Goal: Transaction & Acquisition: Purchase product/service

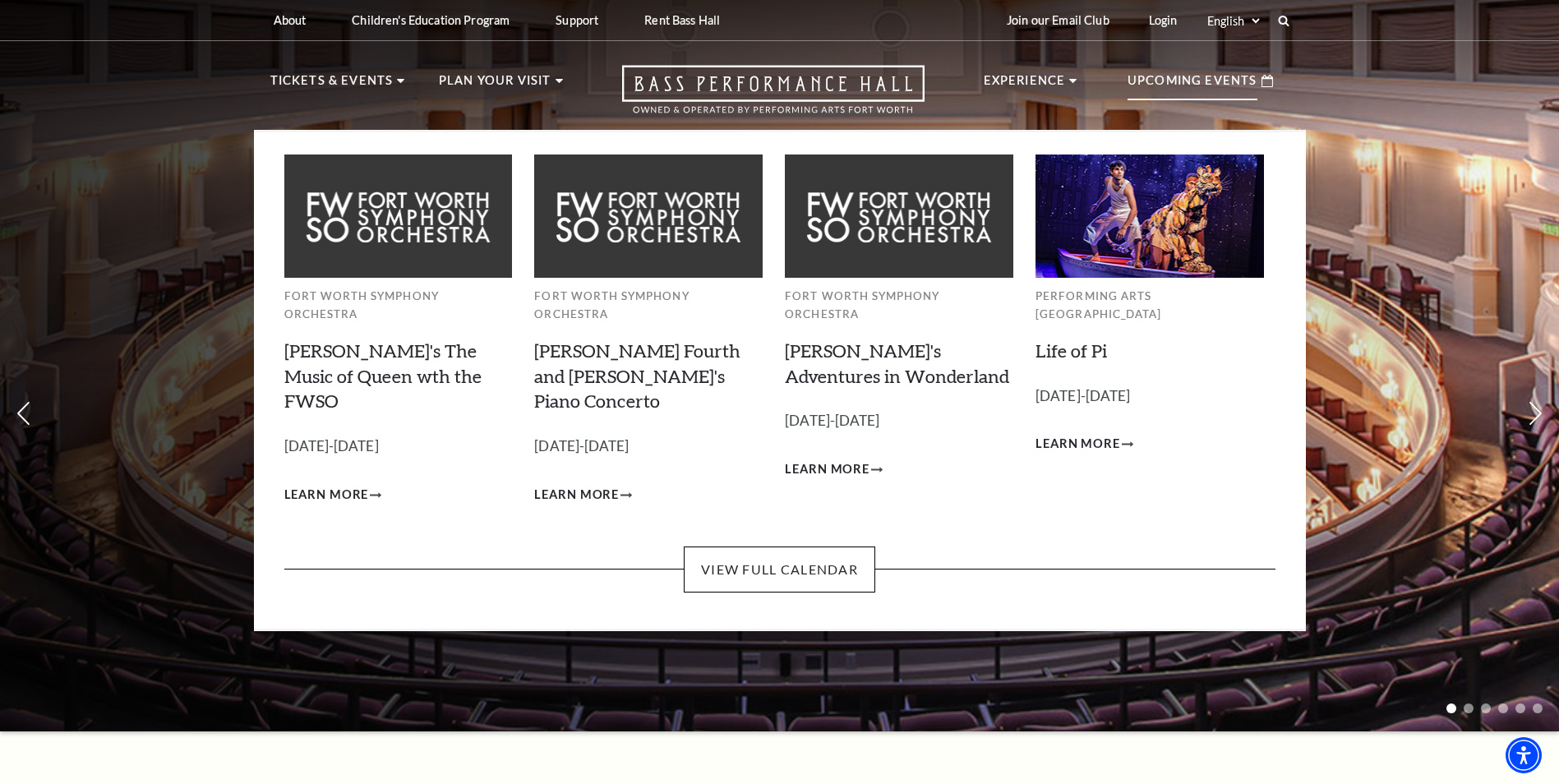
click at [899, 275] on img at bounding box center [898, 215] width 228 height 123
click at [865, 460] on span "Learn More" at bounding box center [827, 469] width 85 height 21
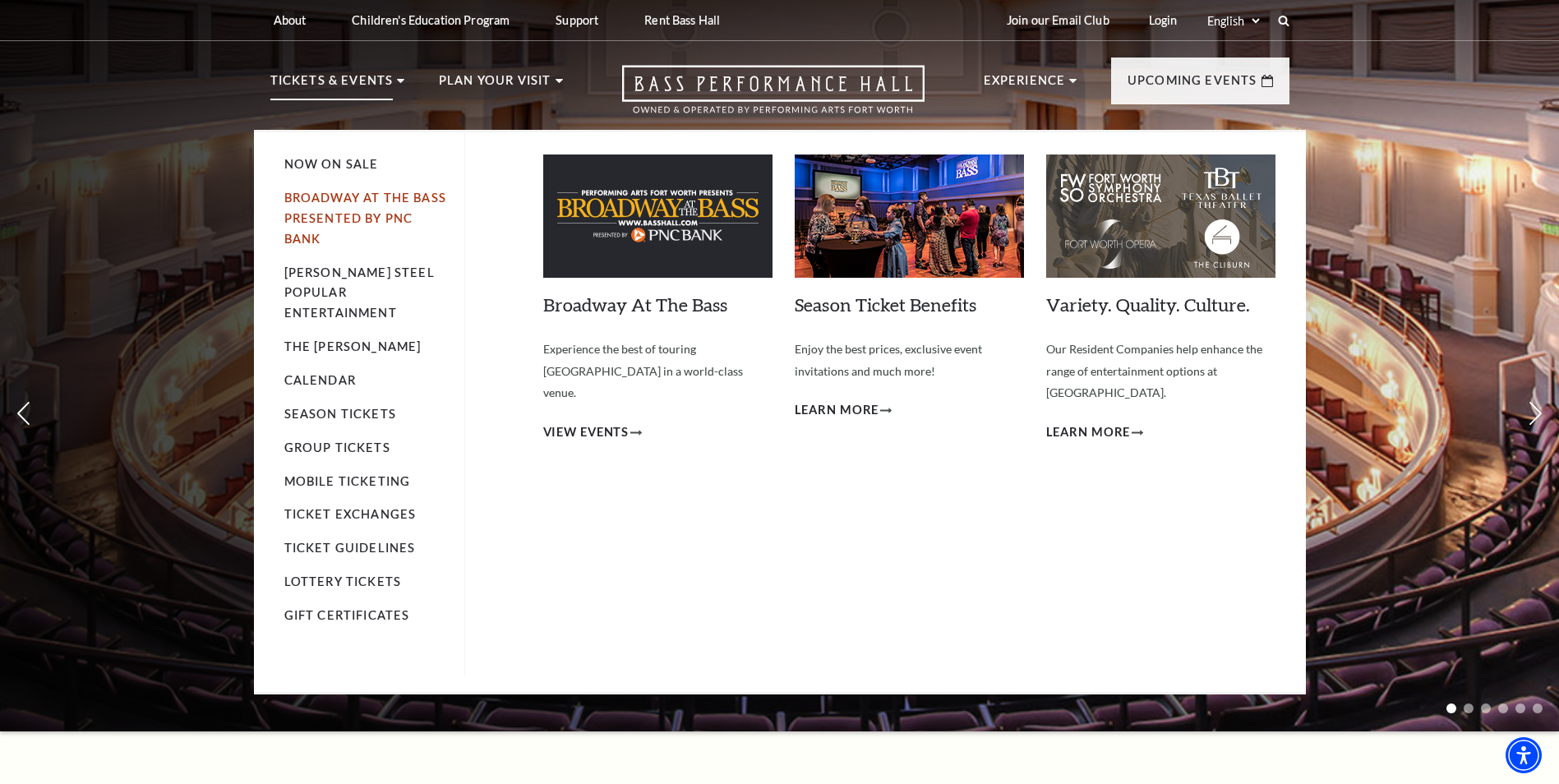
click at [347, 204] on link "Broadway At The Bass presented by PNC Bank" at bounding box center [365, 218] width 162 height 55
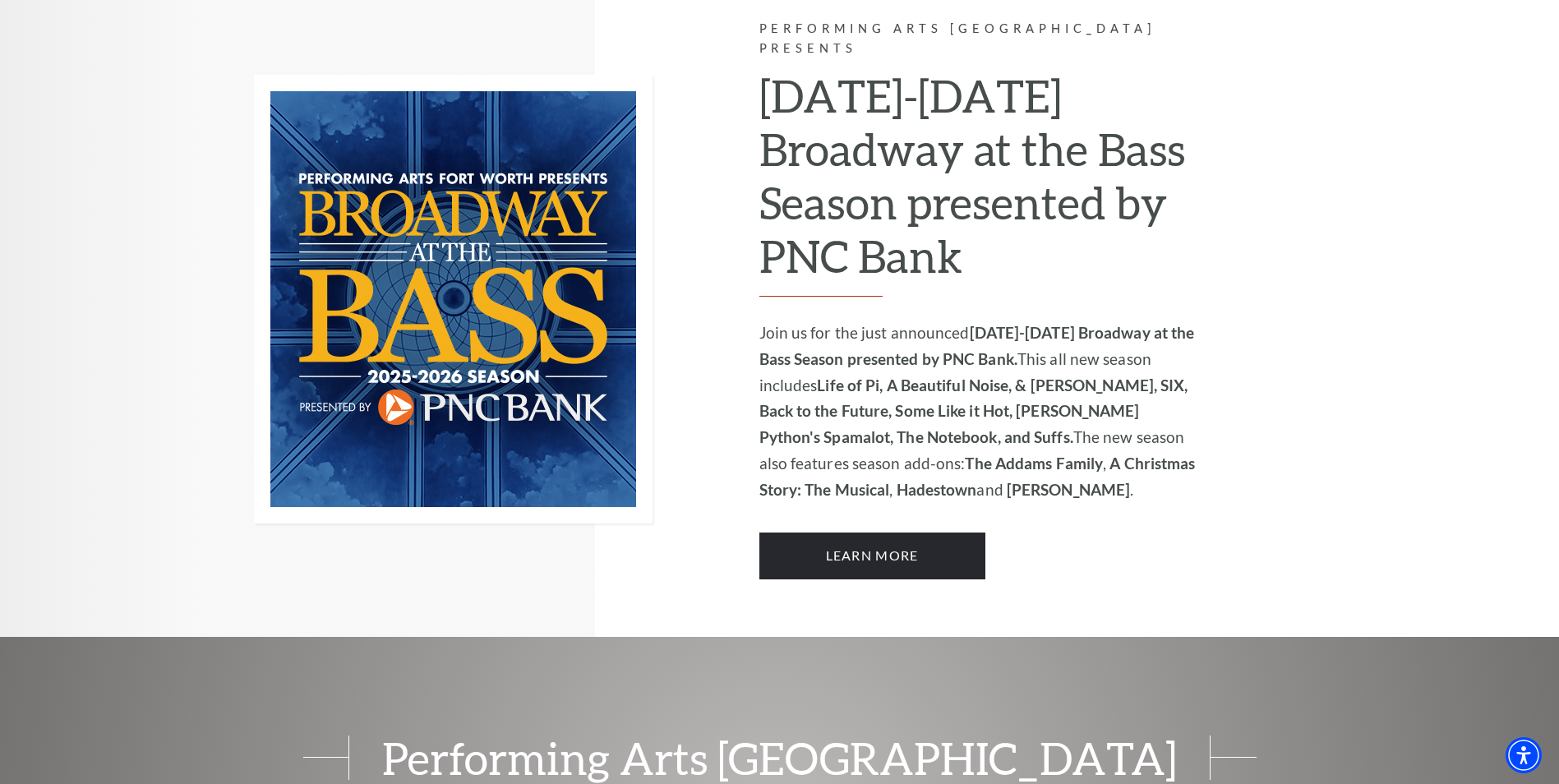
scroll to position [1134, 0]
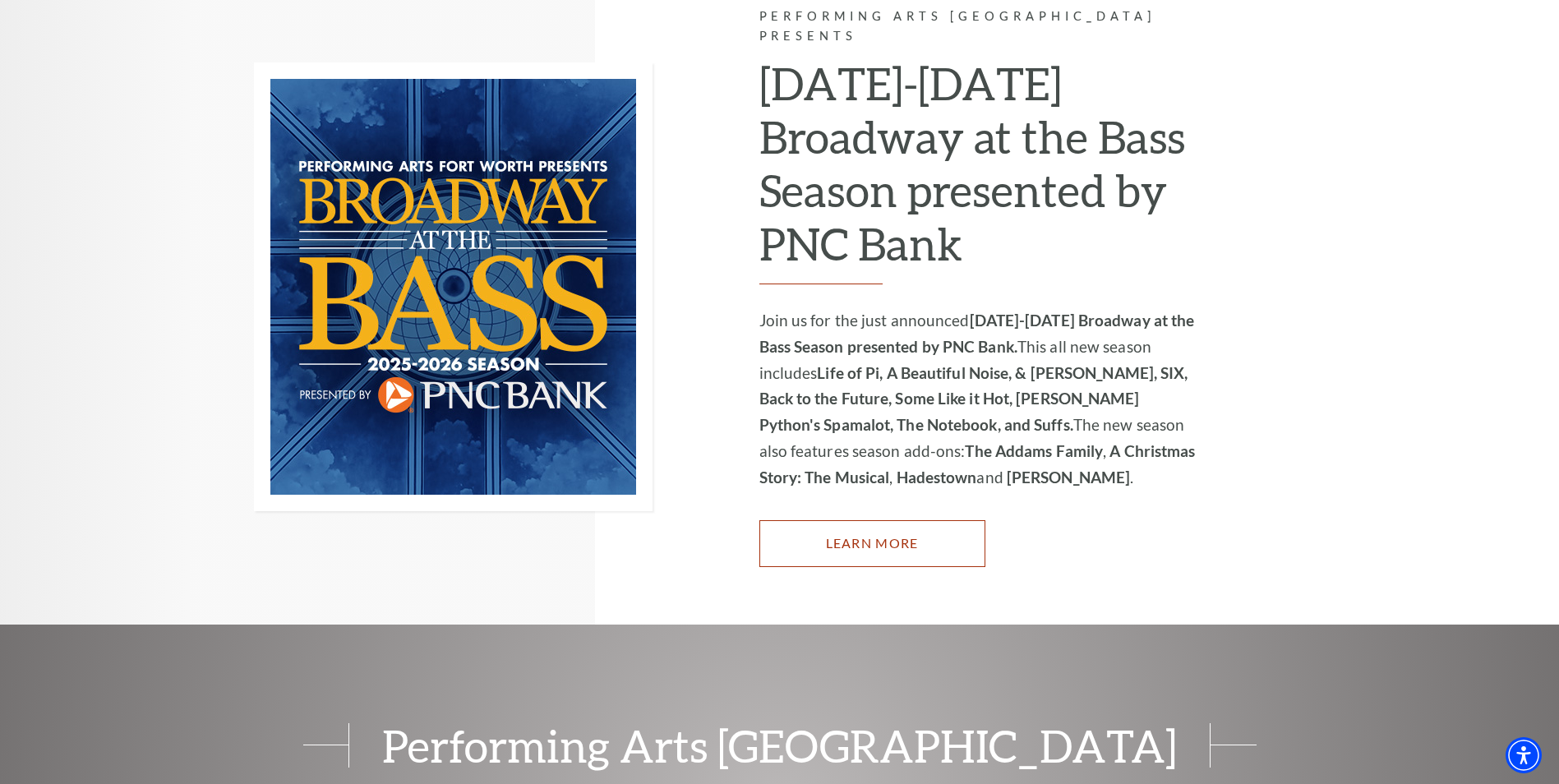
click at [932, 525] on link "Learn More" at bounding box center [871, 542] width 226 height 46
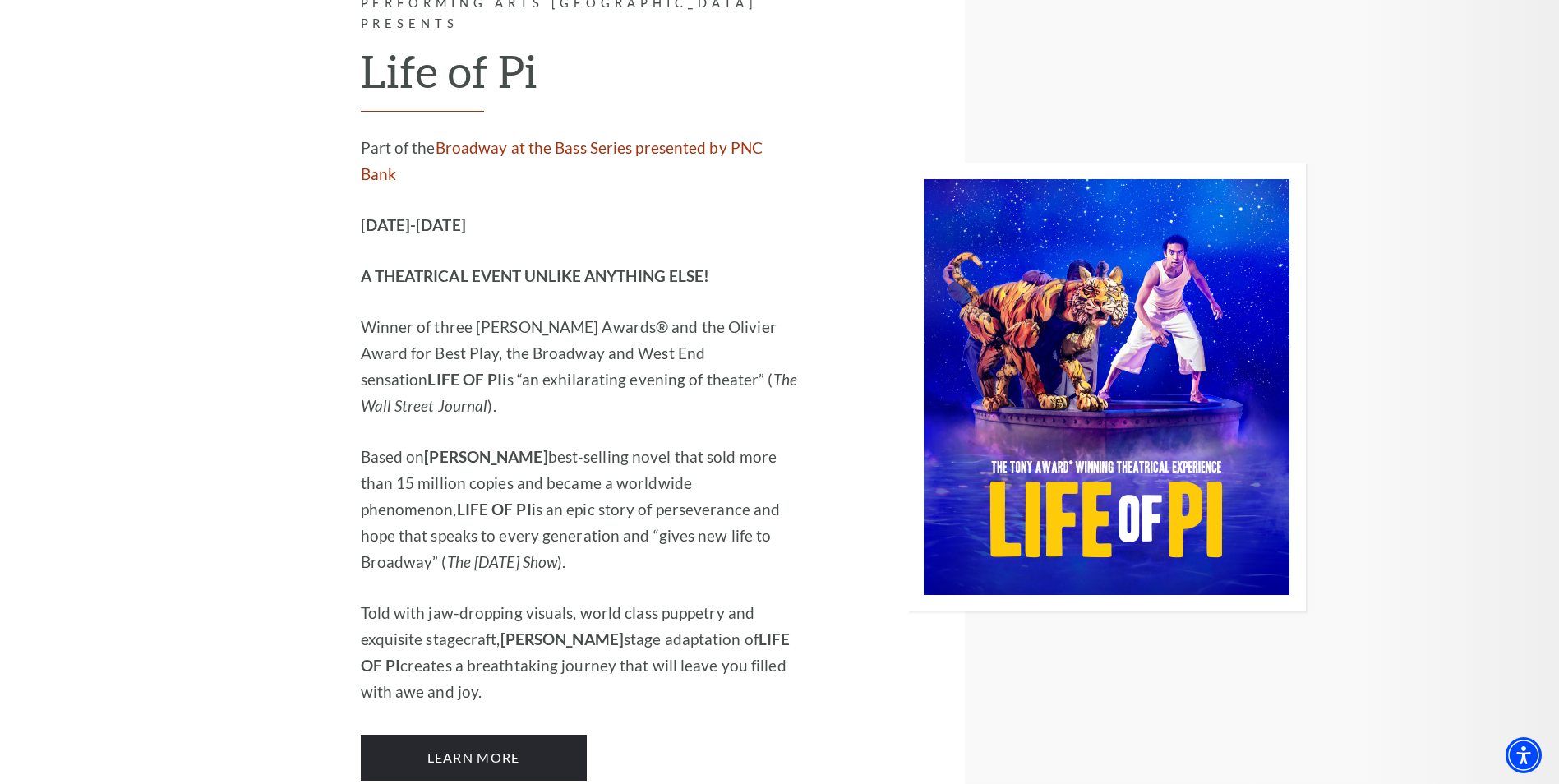
scroll to position [2137, 0]
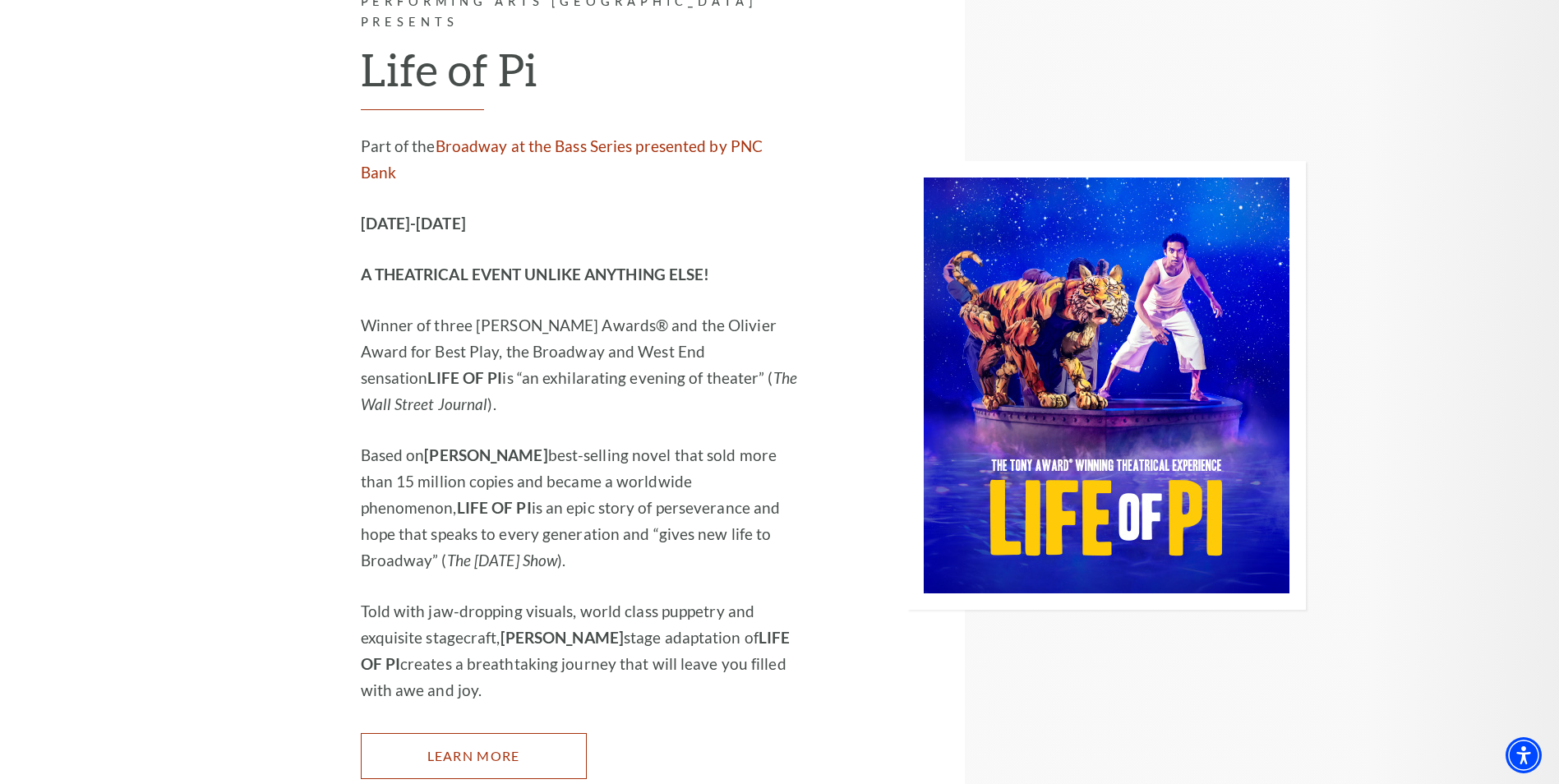
click at [553, 733] on link "Learn More" at bounding box center [473, 755] width 226 height 46
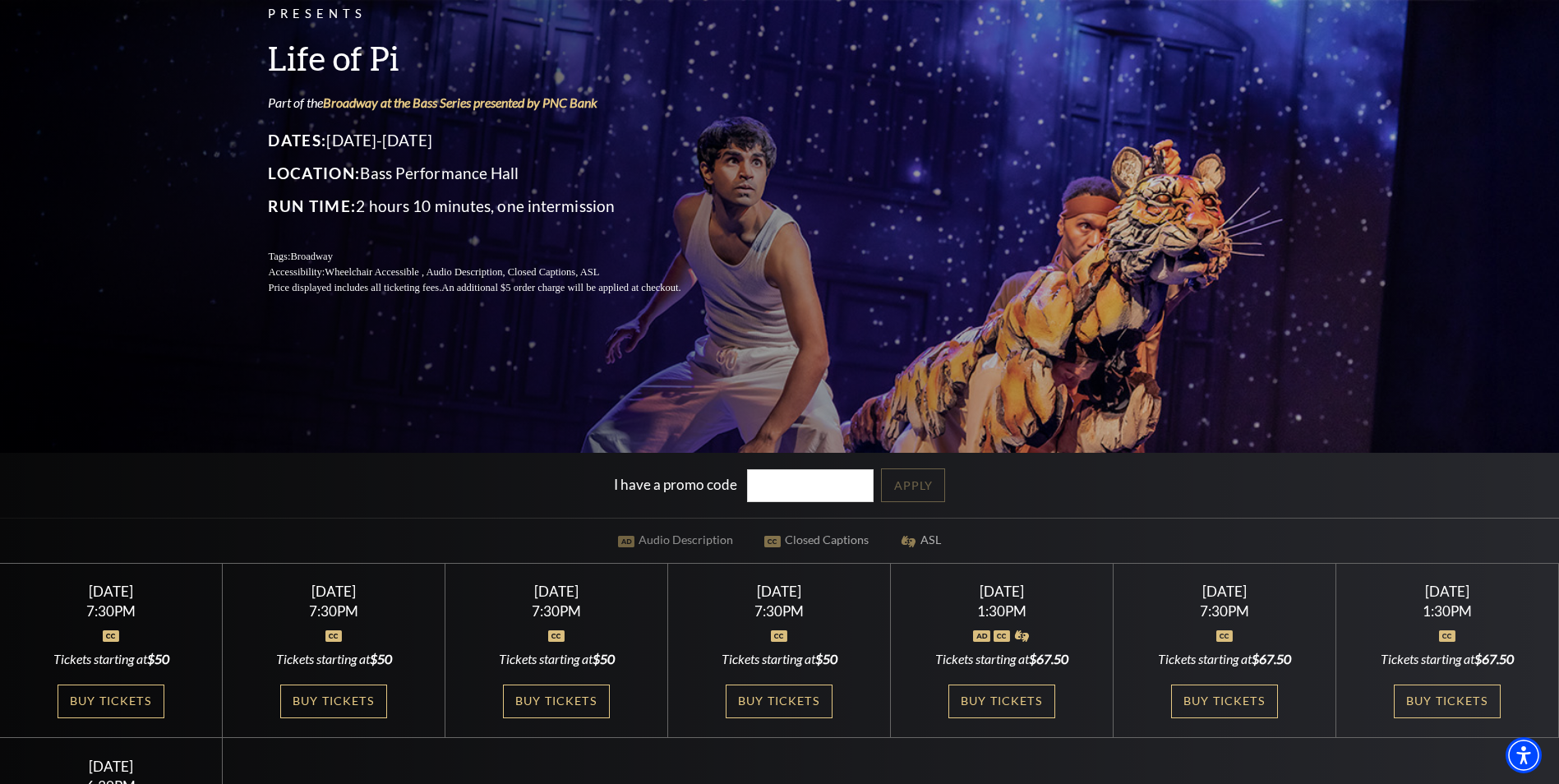
scroll to position [247, 0]
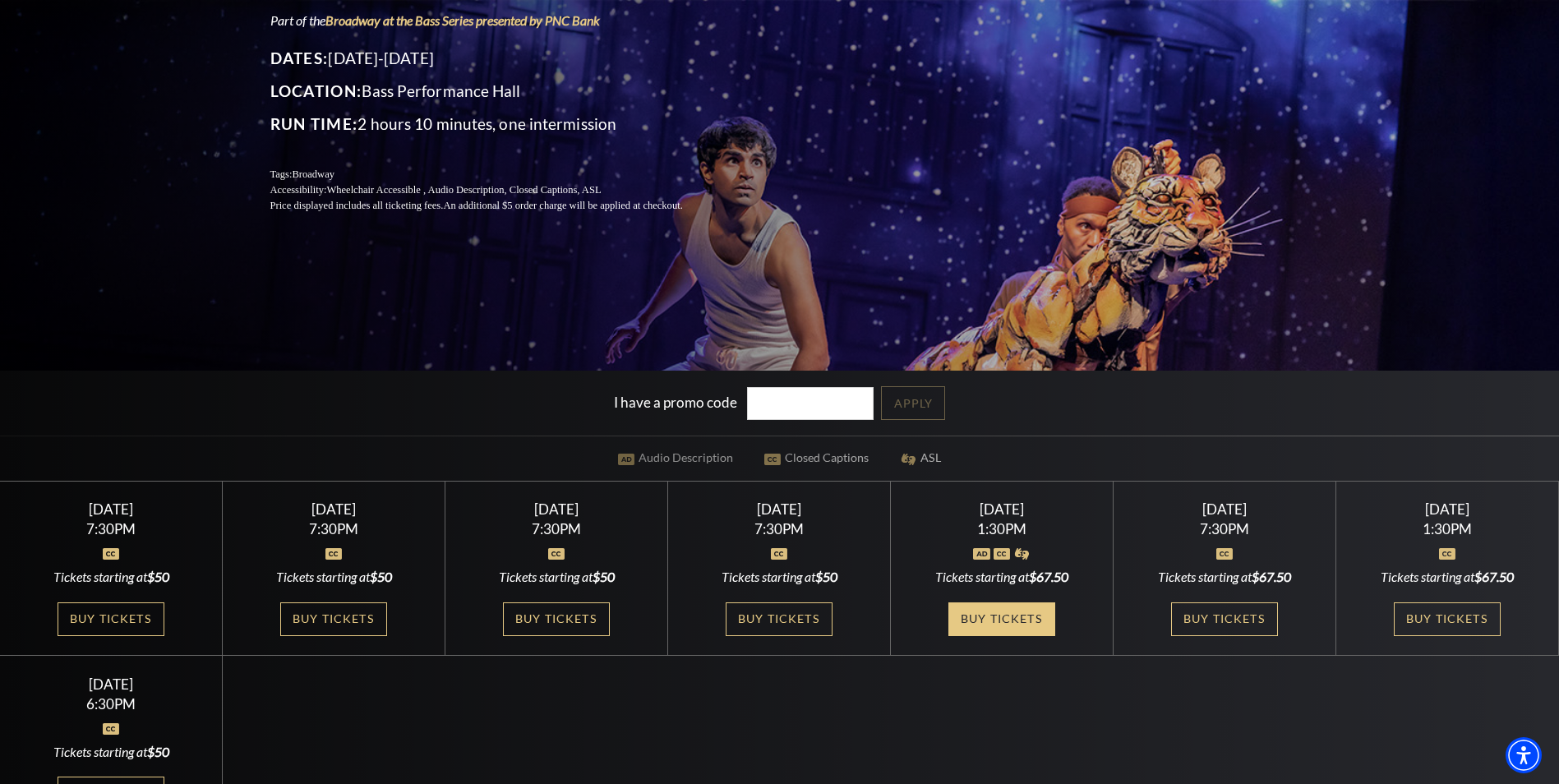
click at [1032, 634] on link "Buy Tickets" at bounding box center [1001, 618] width 107 height 33
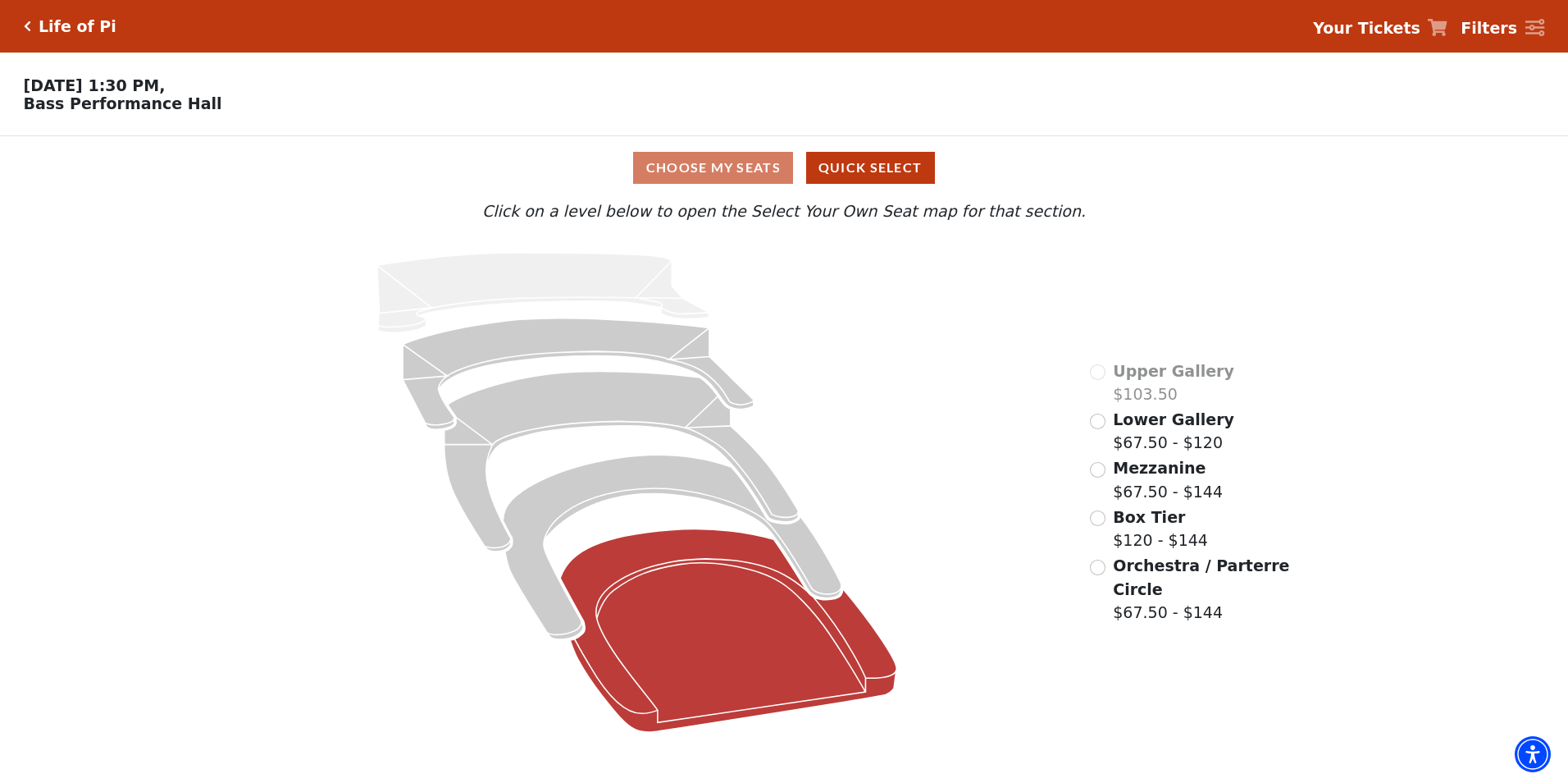
click at [734, 672] on icon at bounding box center [729, 630] width 336 height 202
